Goal: Task Accomplishment & Management: Use online tool/utility

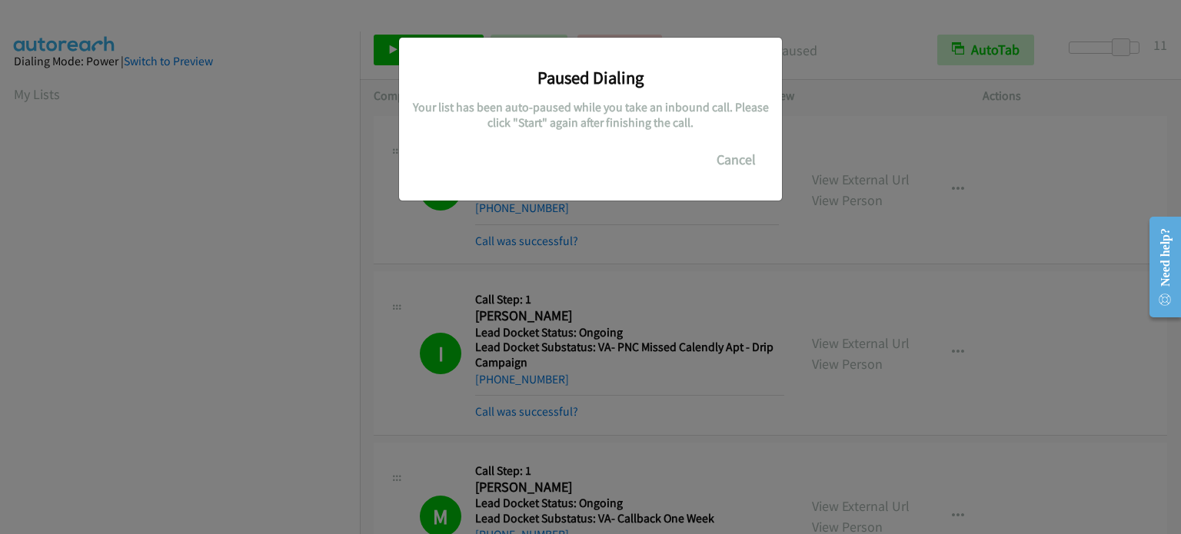
scroll to position [328, 0]
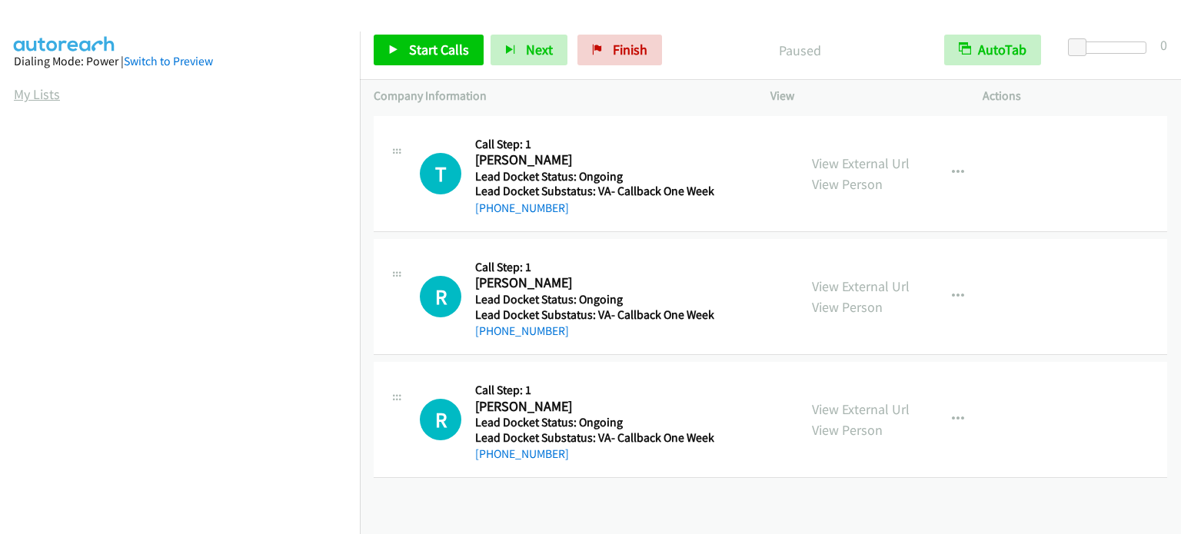
click at [39, 89] on link "My Lists" at bounding box center [37, 94] width 46 height 18
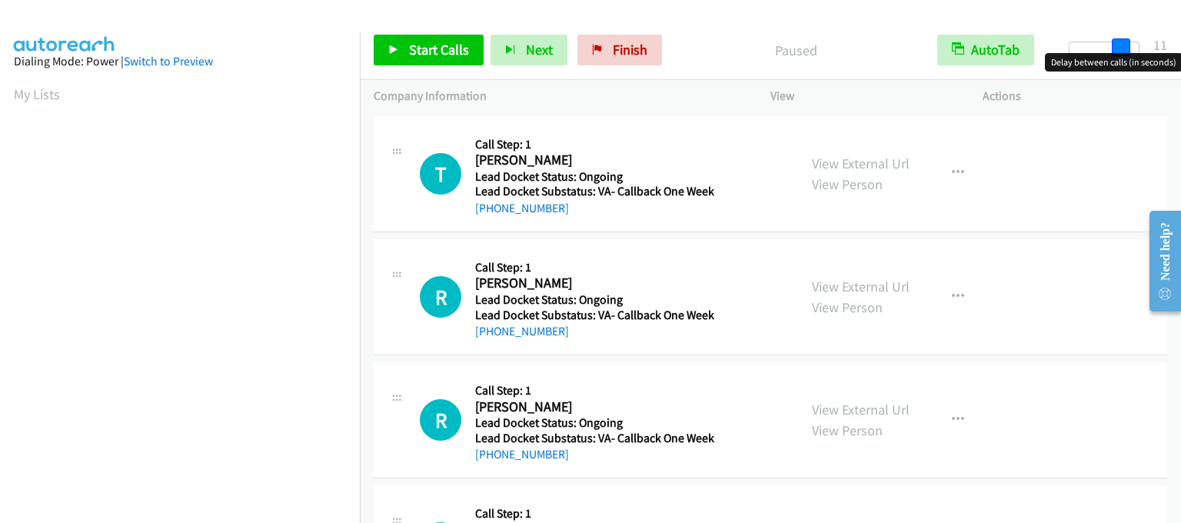
drag, startPoint x: 1080, startPoint y: 43, endPoint x: 1129, endPoint y: 59, distance: 51.8
click at [1129, 59] on body "Start Calls Pause Next Finish Paused AutoTab AutoTab 11 Company Information Inf…" at bounding box center [590, 36] width 1181 height 73
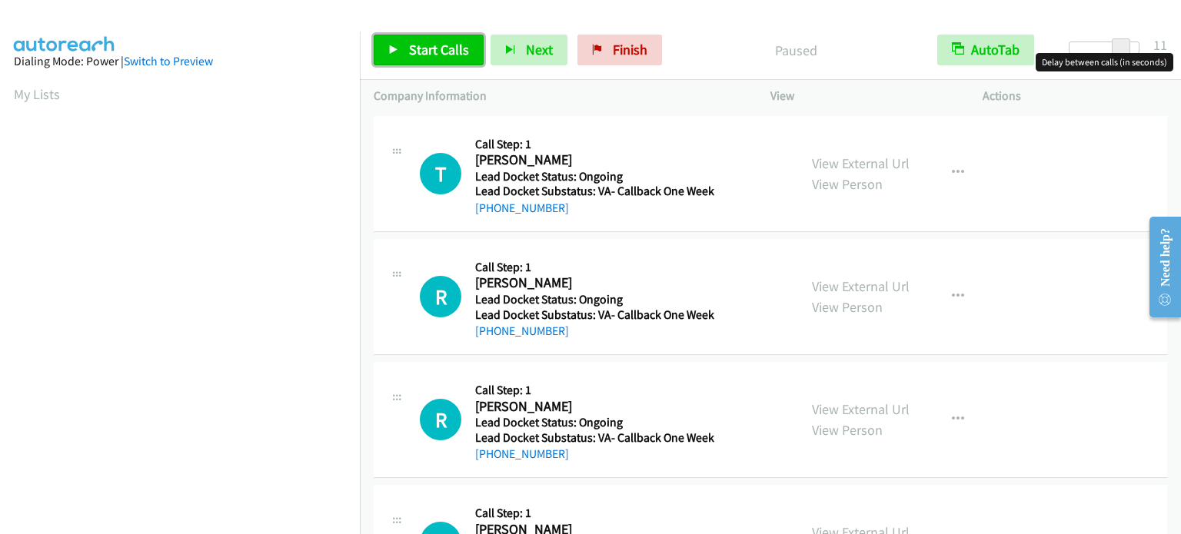
click at [437, 44] on span "Start Calls" at bounding box center [439, 50] width 60 height 18
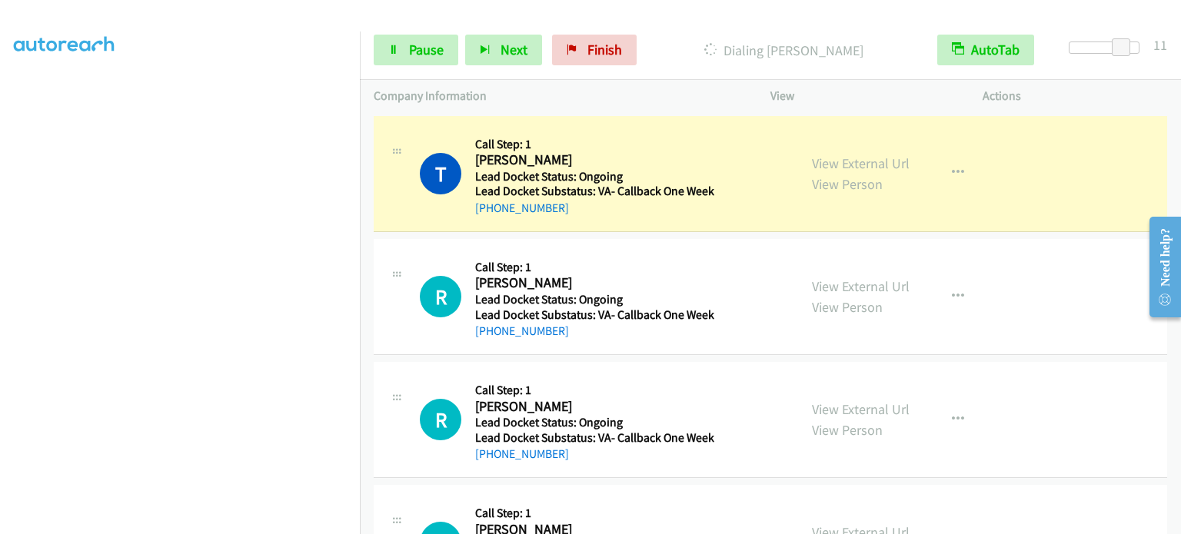
scroll to position [308, 0]
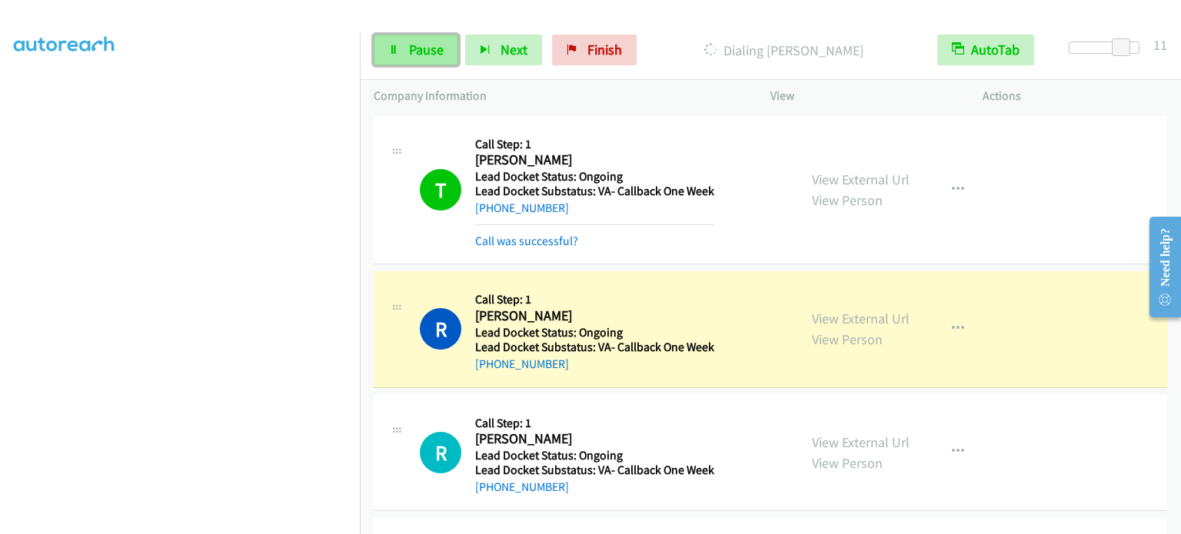
click at [421, 47] on span "Pause" at bounding box center [426, 50] width 35 height 18
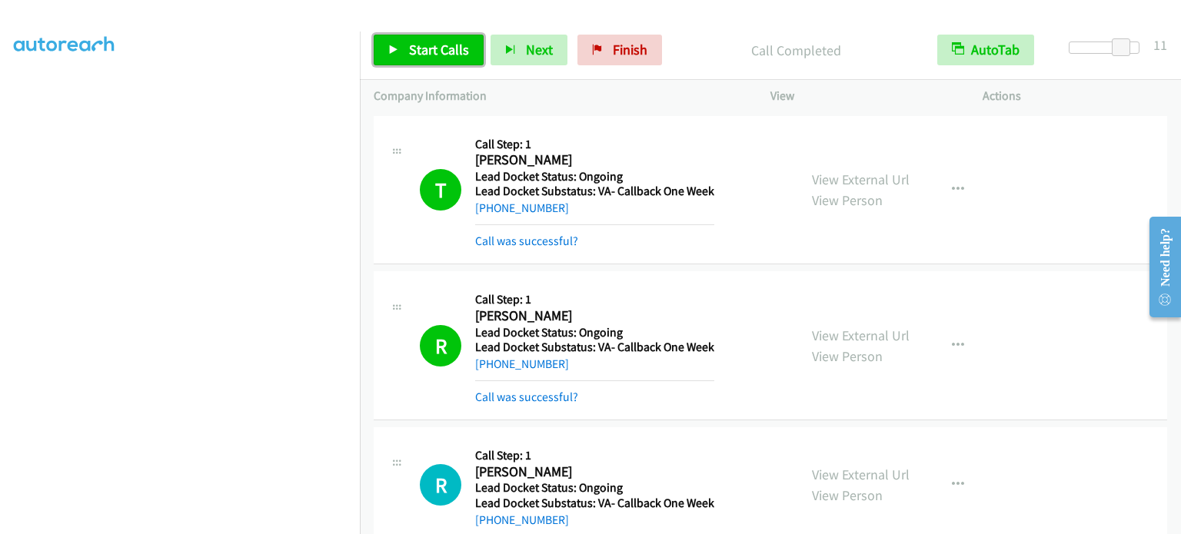
click at [421, 43] on span "Start Calls" at bounding box center [439, 50] width 60 height 18
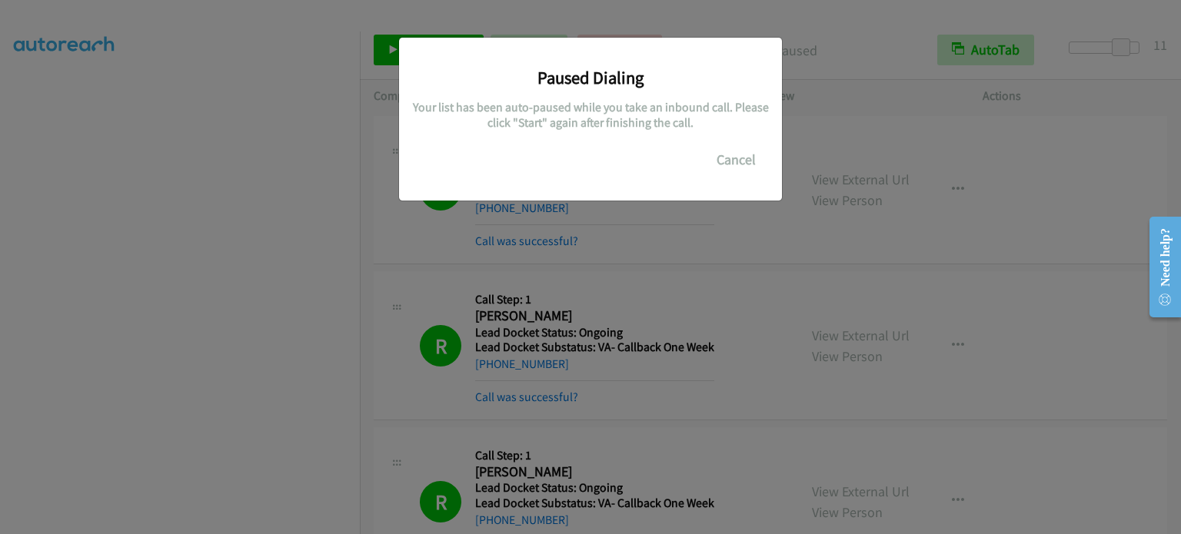
click at [185, 474] on div "Paused Dialing Your list has been auto-paused while you take an inbound call. P…" at bounding box center [590, 274] width 1181 height 521
click at [664, 240] on div "Paused Dialing Your list has been auto-paused while you take an inbound call. P…" at bounding box center [590, 274] width 1181 height 521
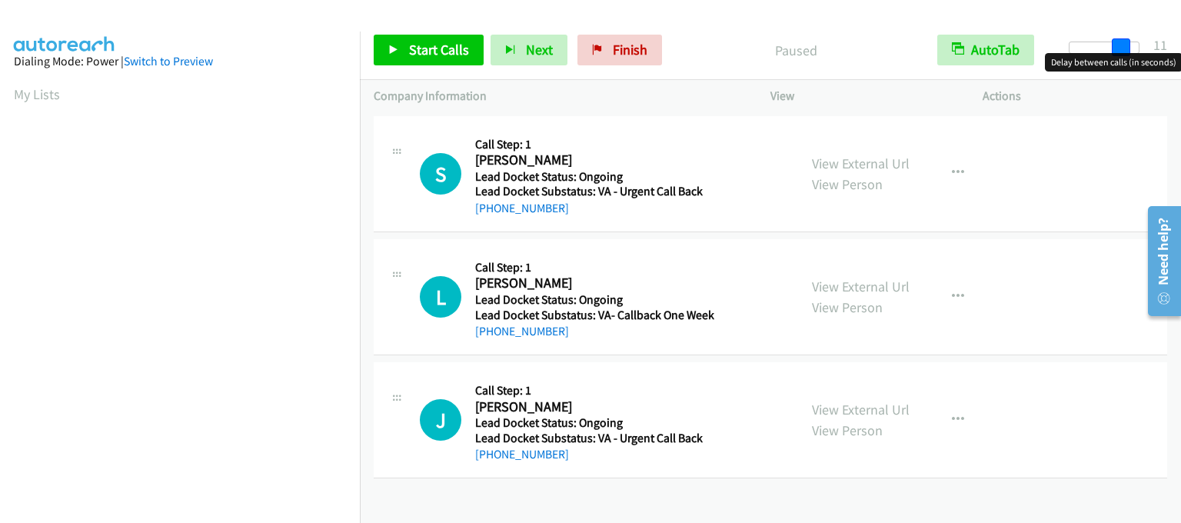
drag, startPoint x: 1079, startPoint y: 49, endPoint x: 1132, endPoint y: 61, distance: 53.5
click at [1132, 61] on body "Start Calls Pause Next Finish Paused AutoTab AutoTab 11 Company Information Inf…" at bounding box center [590, 36] width 1181 height 73
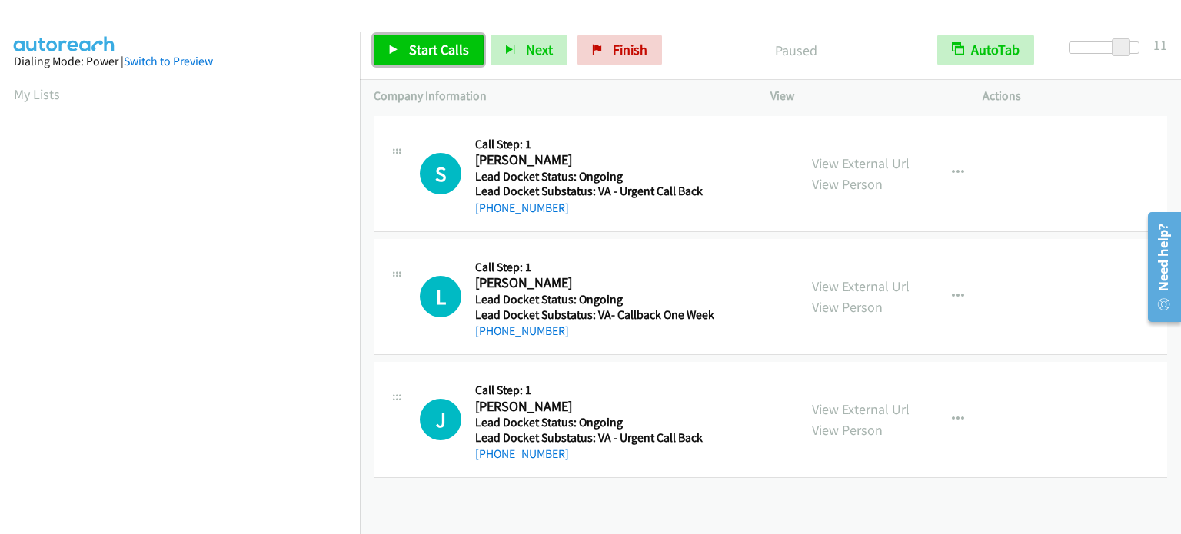
click at [404, 51] on link "Start Calls" at bounding box center [429, 50] width 110 height 31
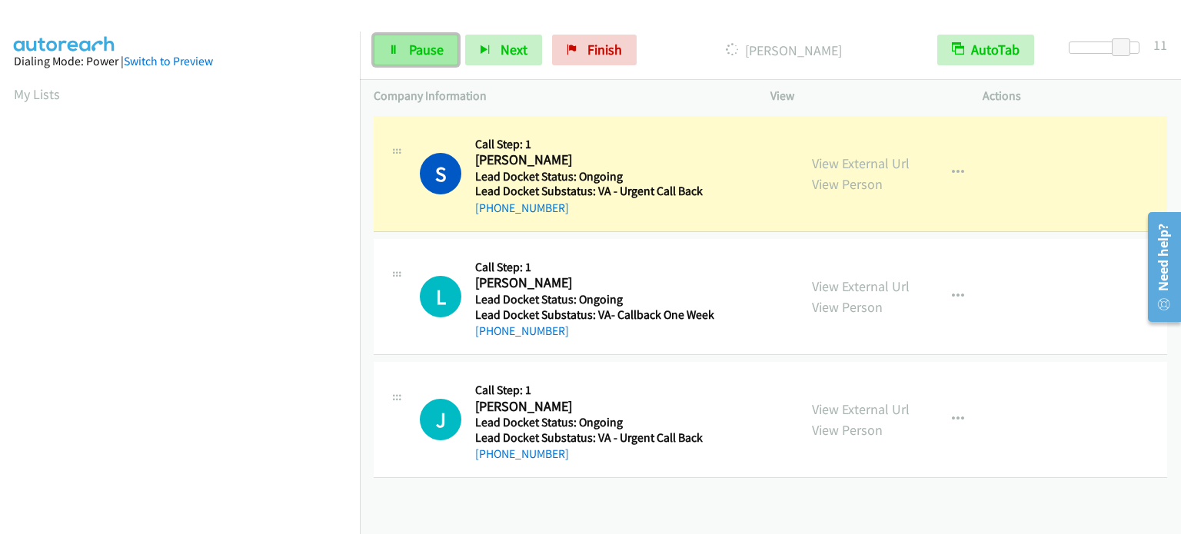
click at [431, 56] on span "Pause" at bounding box center [426, 50] width 35 height 18
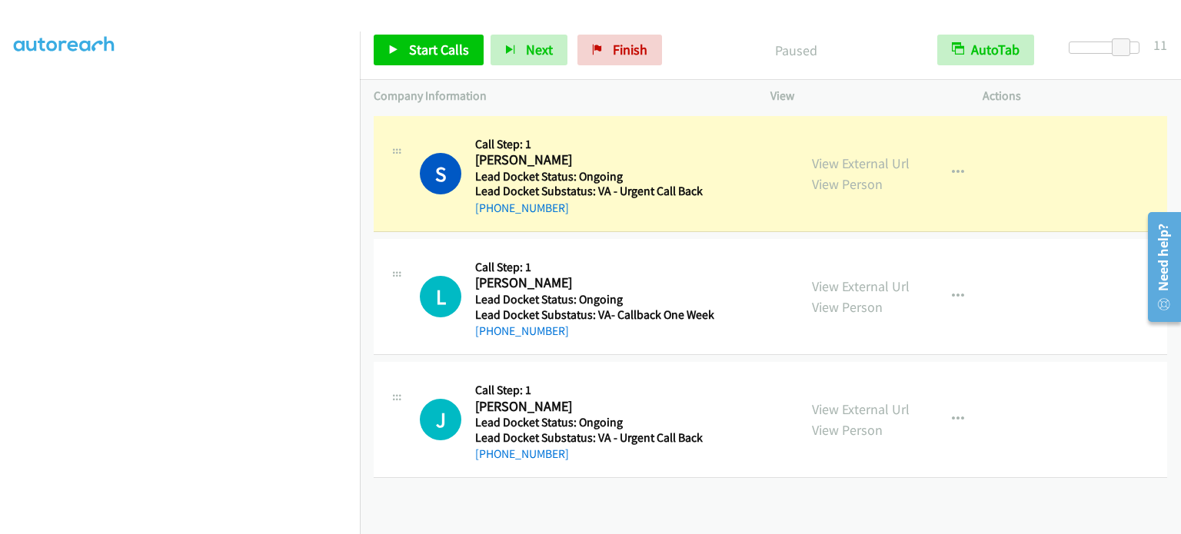
scroll to position [308, 0]
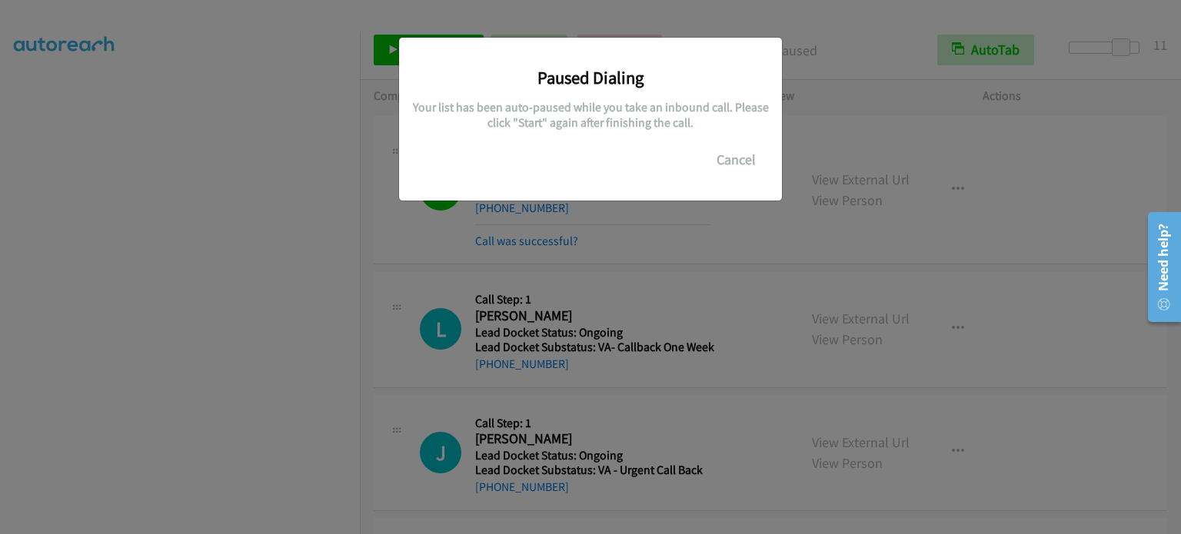
click at [207, 470] on div "Paused Dialing Your list has been auto-paused while you take an inbound call. P…" at bounding box center [590, 274] width 1181 height 521
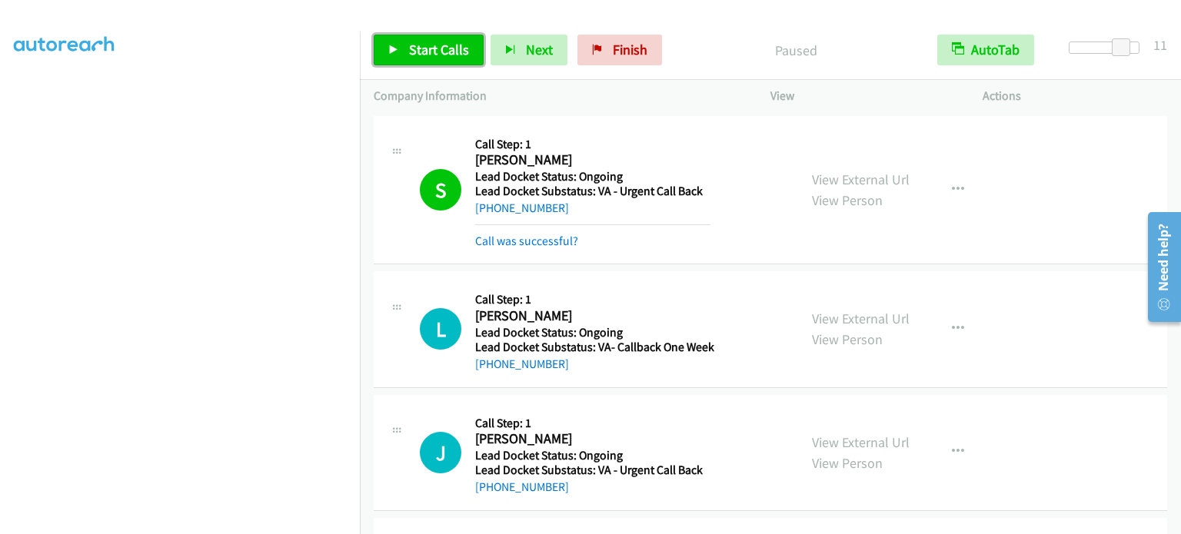
click at [415, 45] on span "Start Calls" at bounding box center [439, 50] width 60 height 18
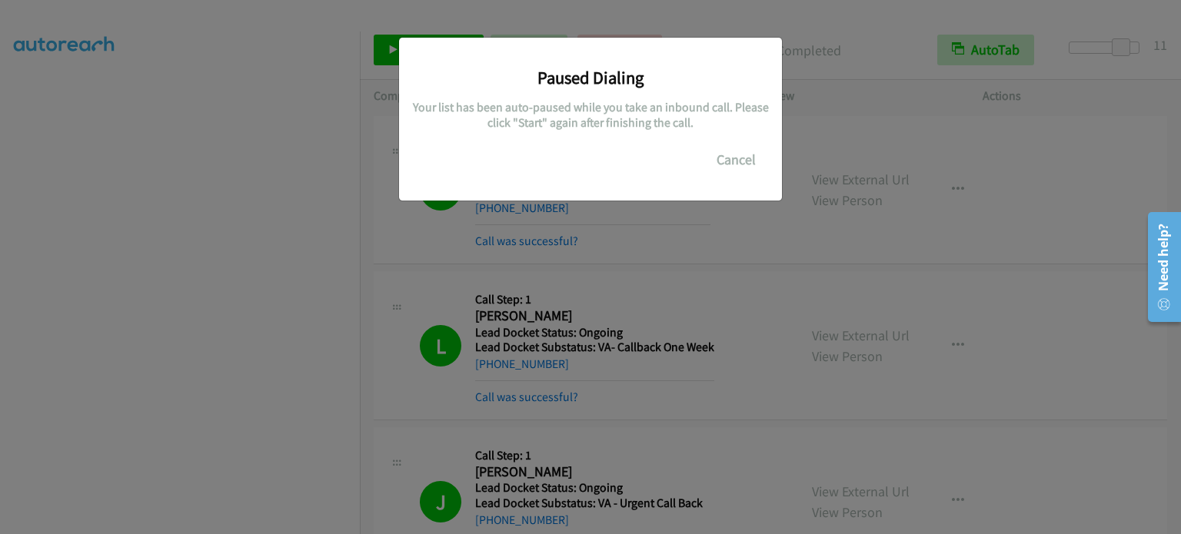
click at [713, 255] on div "Paused Dialing Your list has been auto-paused while you take an inbound call. P…" at bounding box center [590, 274] width 1181 height 521
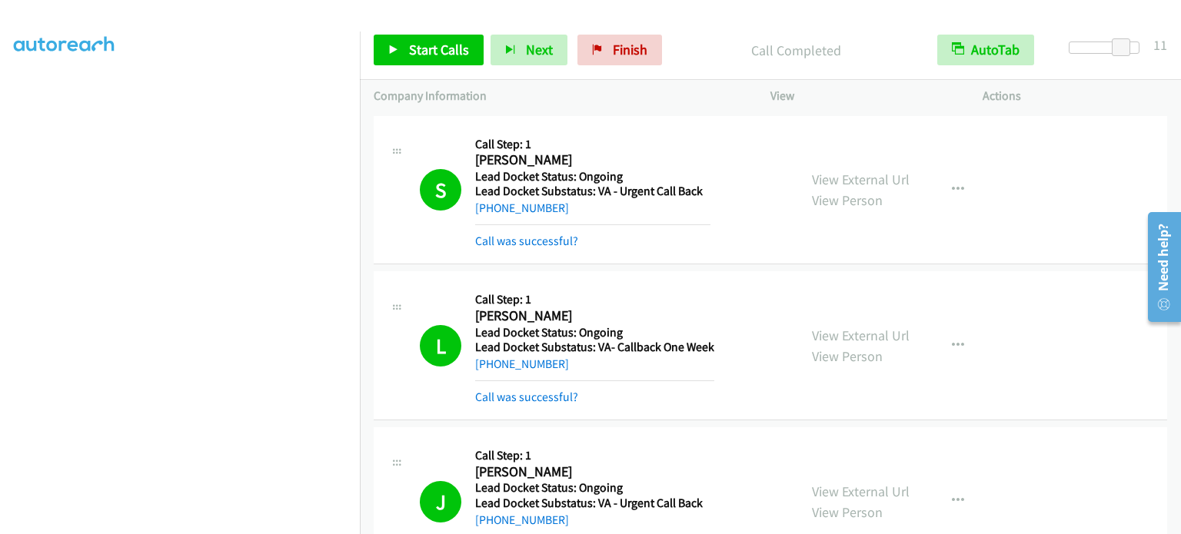
scroll to position [328, 0]
click at [443, 48] on span "Start Calls" at bounding box center [439, 50] width 60 height 18
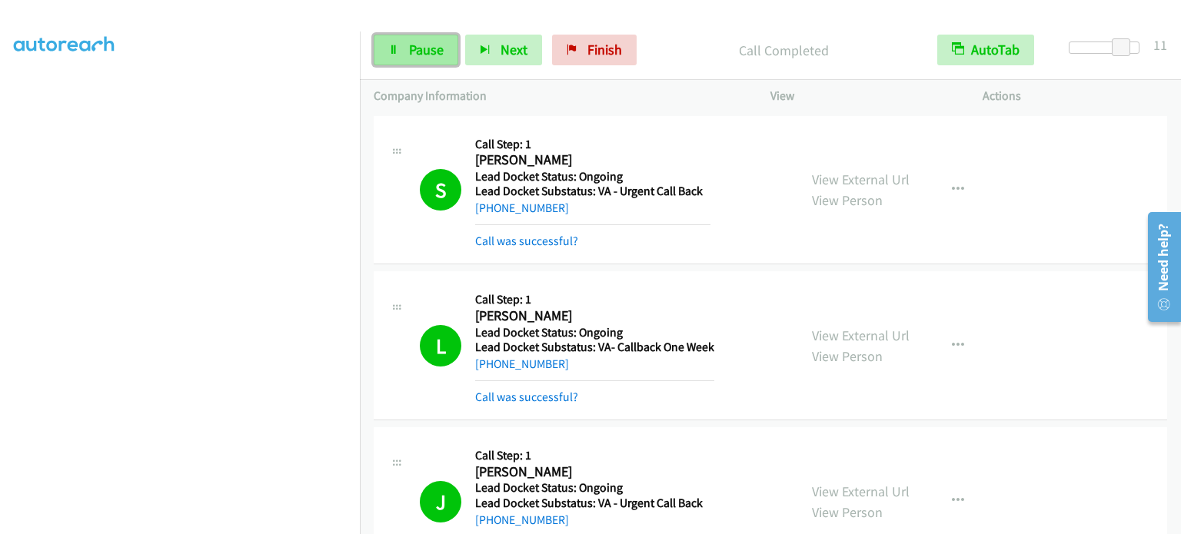
click at [419, 50] on span "Pause" at bounding box center [426, 50] width 35 height 18
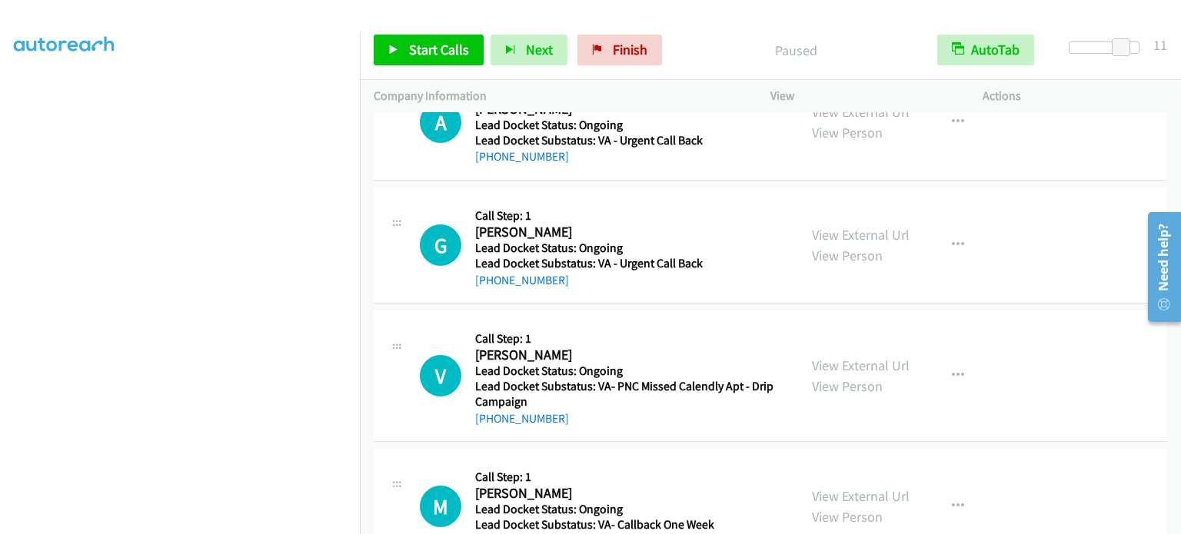
scroll to position [1487, 0]
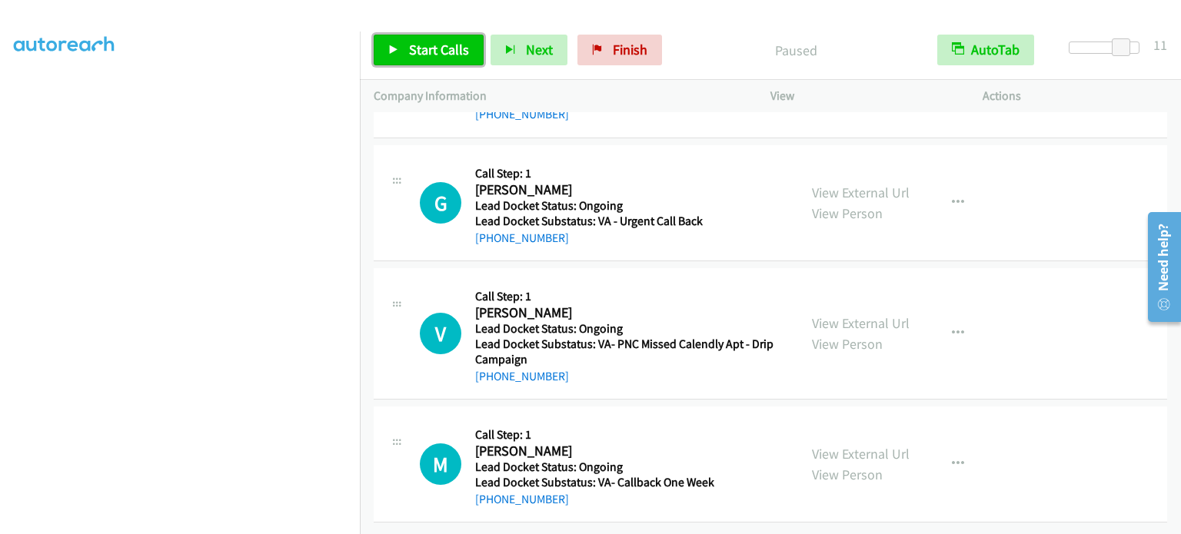
click at [447, 59] on link "Start Calls" at bounding box center [429, 50] width 110 height 31
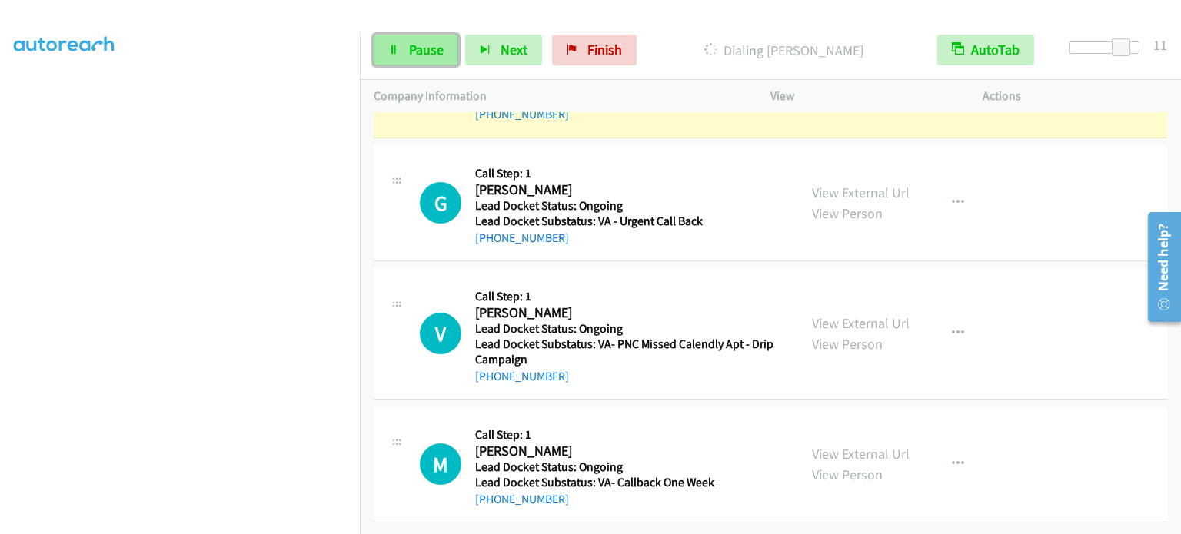
click at [409, 55] on span "Pause" at bounding box center [426, 50] width 35 height 18
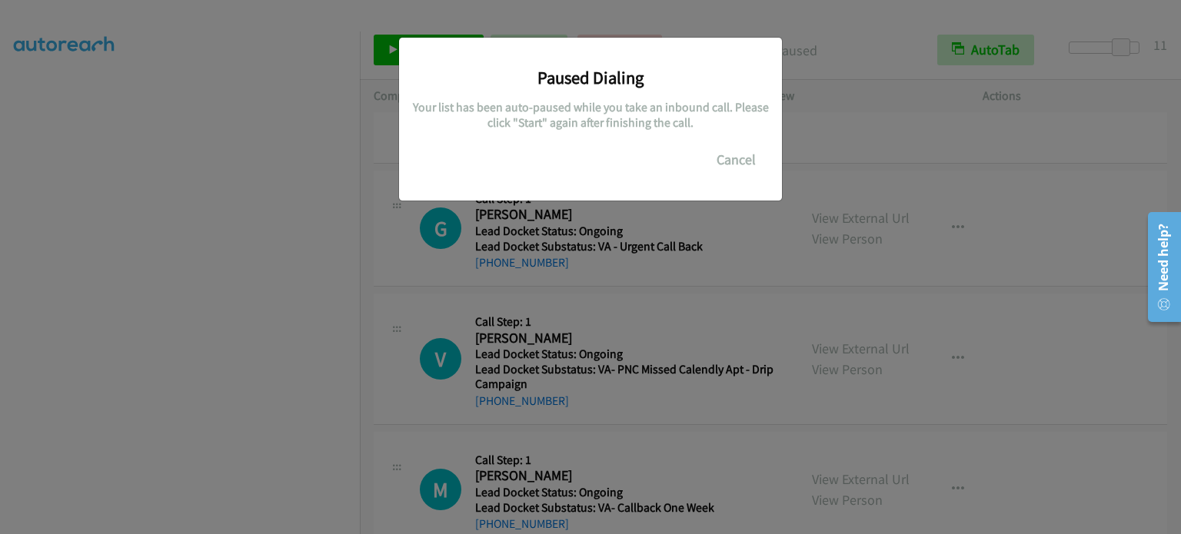
click at [750, 241] on div "Paused Dialing Your list has been auto-paused while you take an inbound call. P…" at bounding box center [590, 274] width 1181 height 521
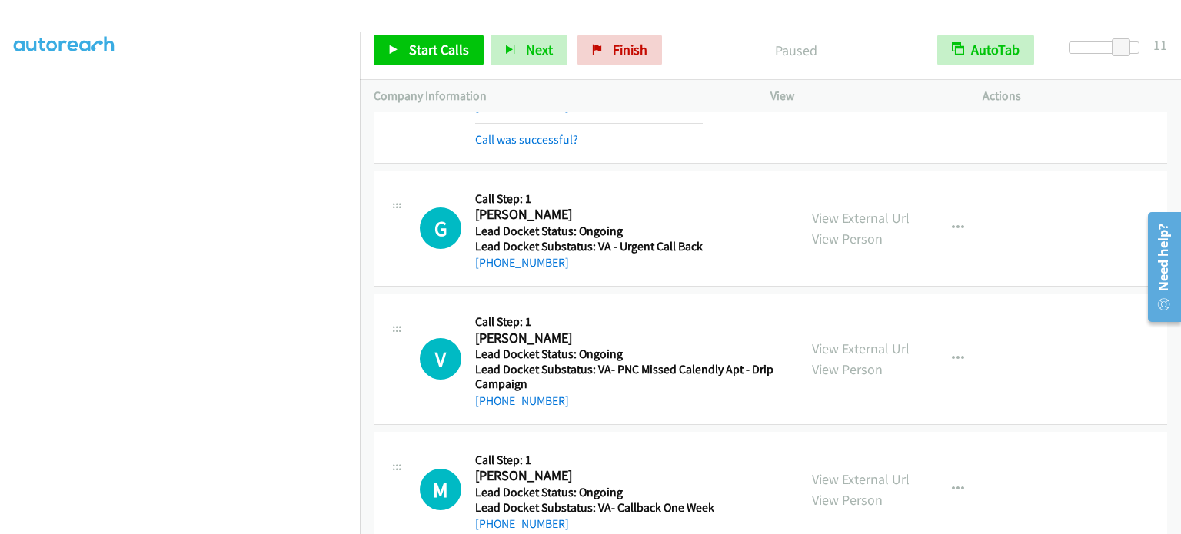
scroll to position [0, 0]
click at [20, 95] on link "My Lists" at bounding box center [37, 94] width 46 height 18
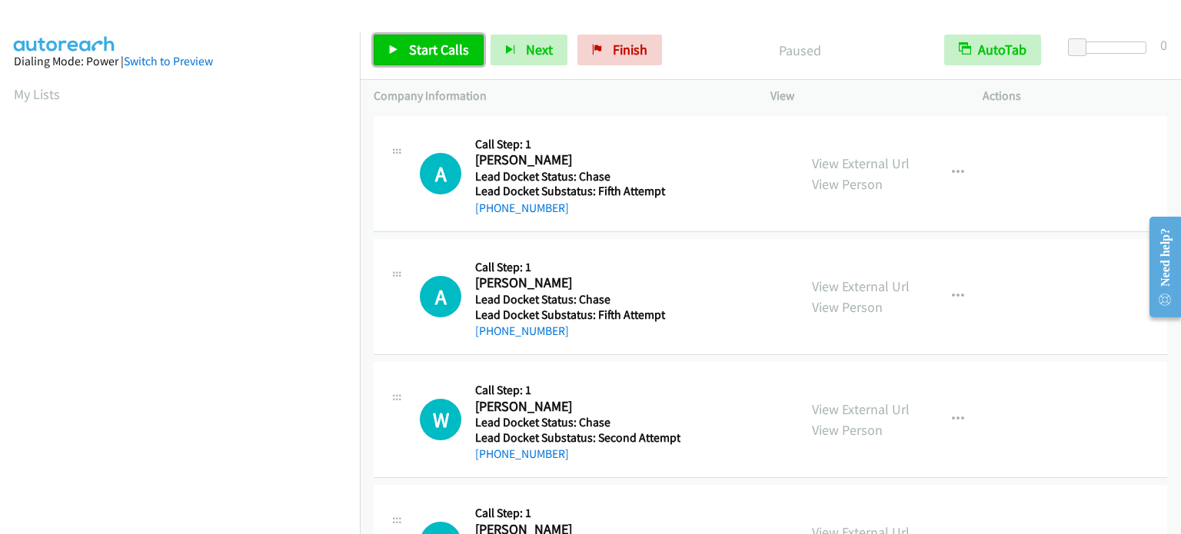
click at [447, 52] on span "Start Calls" at bounding box center [439, 50] width 60 height 18
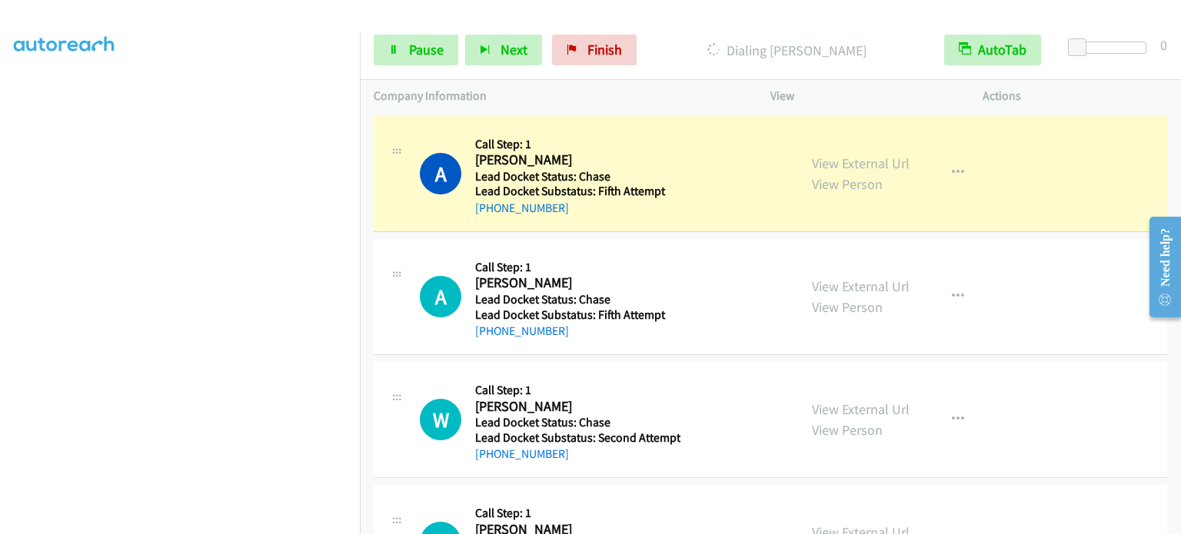
scroll to position [328, 0]
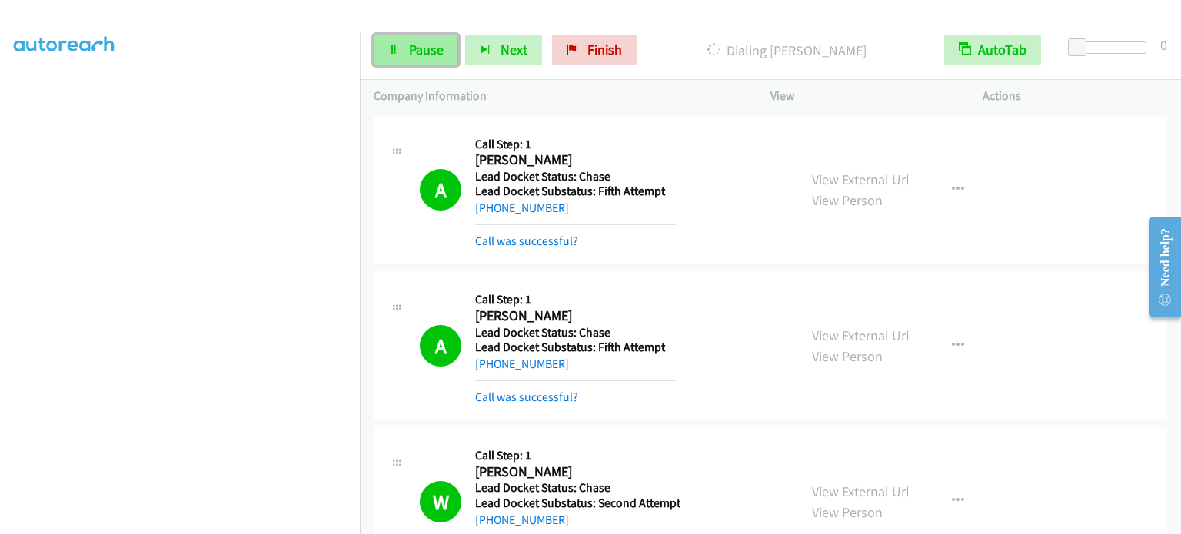
click at [404, 50] on link "Pause" at bounding box center [416, 50] width 85 height 31
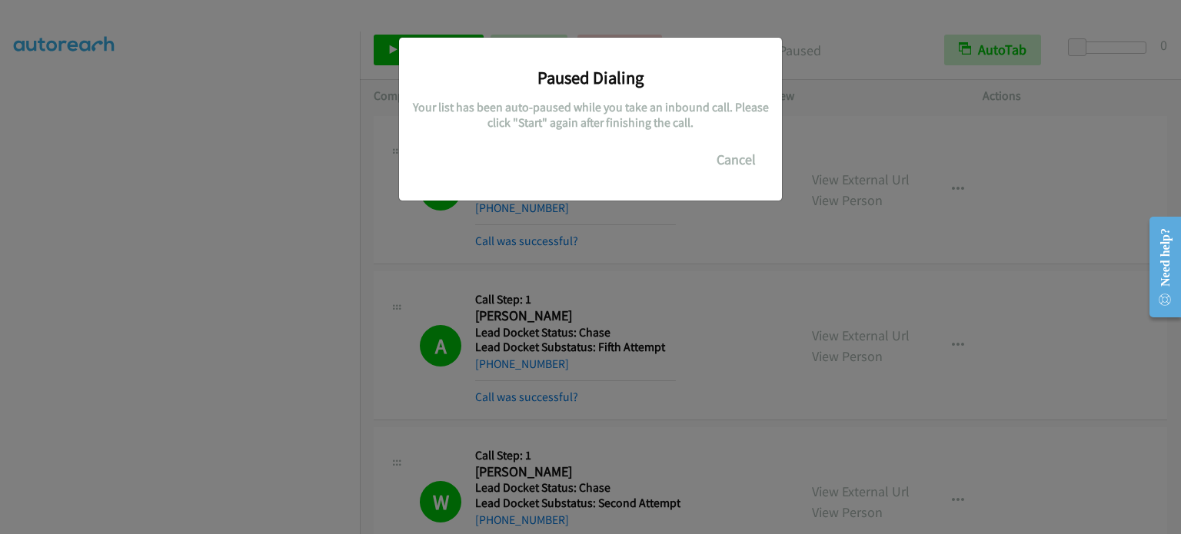
click at [298, 254] on div "Paused Dialing Your list has been auto-paused while you take an inbound call. P…" at bounding box center [590, 274] width 1181 height 521
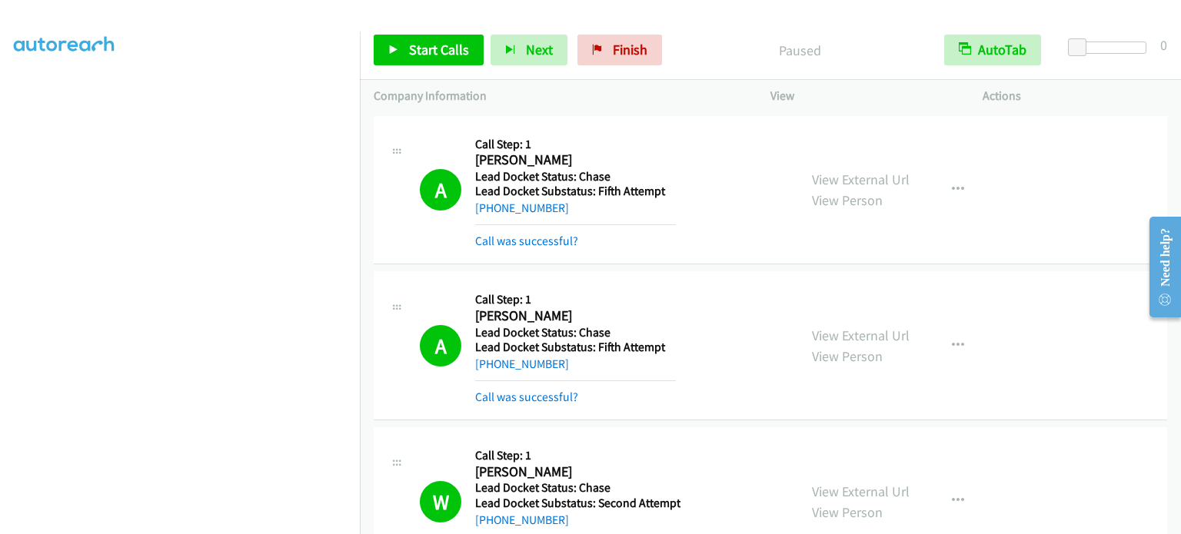
click at [704, 461] on div "W Callback Scheduled Call Step: 1 [PERSON_NAME] [GEOGRAPHIC_DATA]/New_York Lead…" at bounding box center [602, 501] width 364 height 121
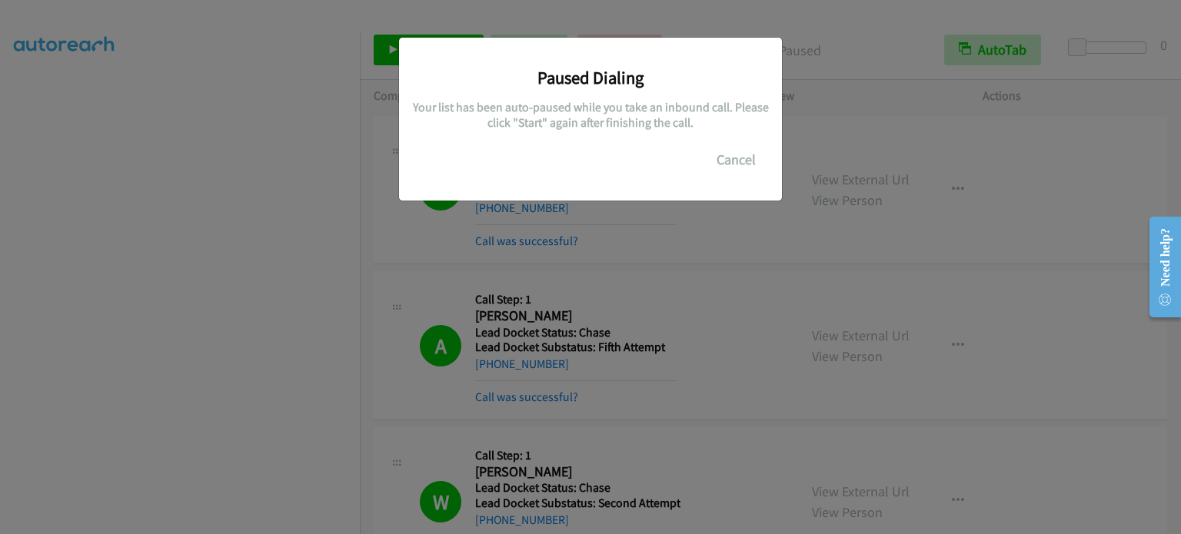
click at [767, 487] on div "Paused Dialing Your list has been auto-paused while you take an inbound call. P…" at bounding box center [590, 274] width 1181 height 521
click at [700, 280] on div "Paused Dialing Your list has been auto-paused while you take an inbound call. P…" at bounding box center [590, 274] width 1181 height 521
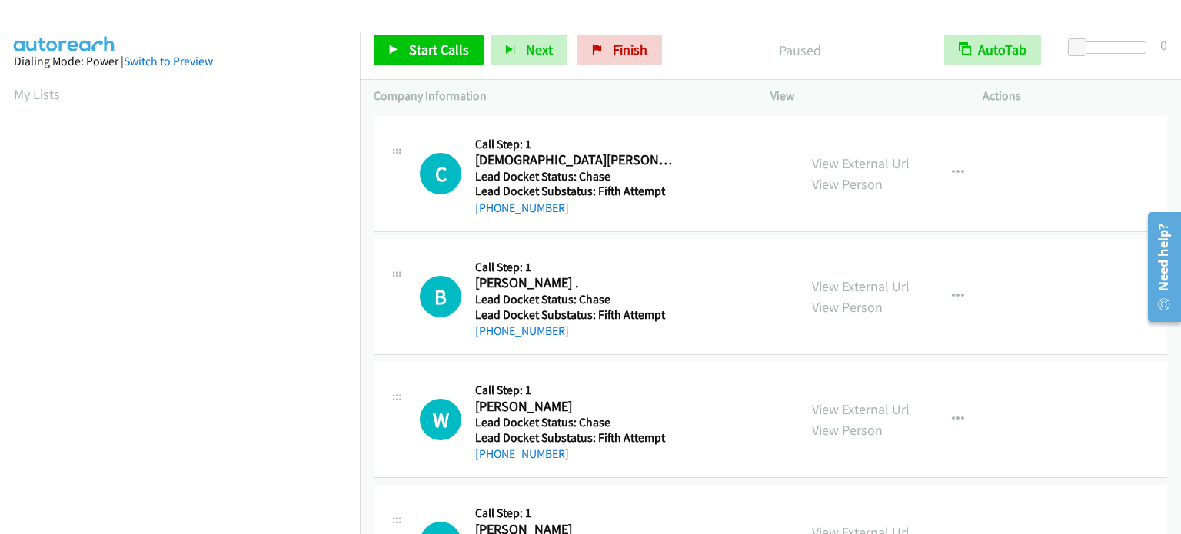
scroll to position [328, 0]
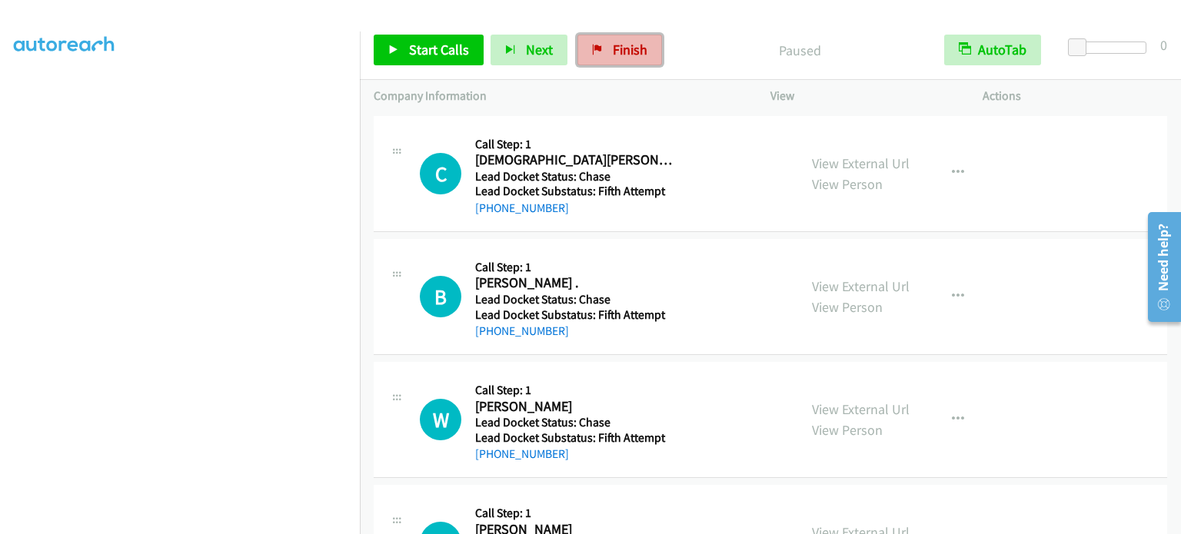
click at [593, 58] on link "Finish" at bounding box center [619, 50] width 85 height 31
